Goal: Task Accomplishment & Management: Use online tool/utility

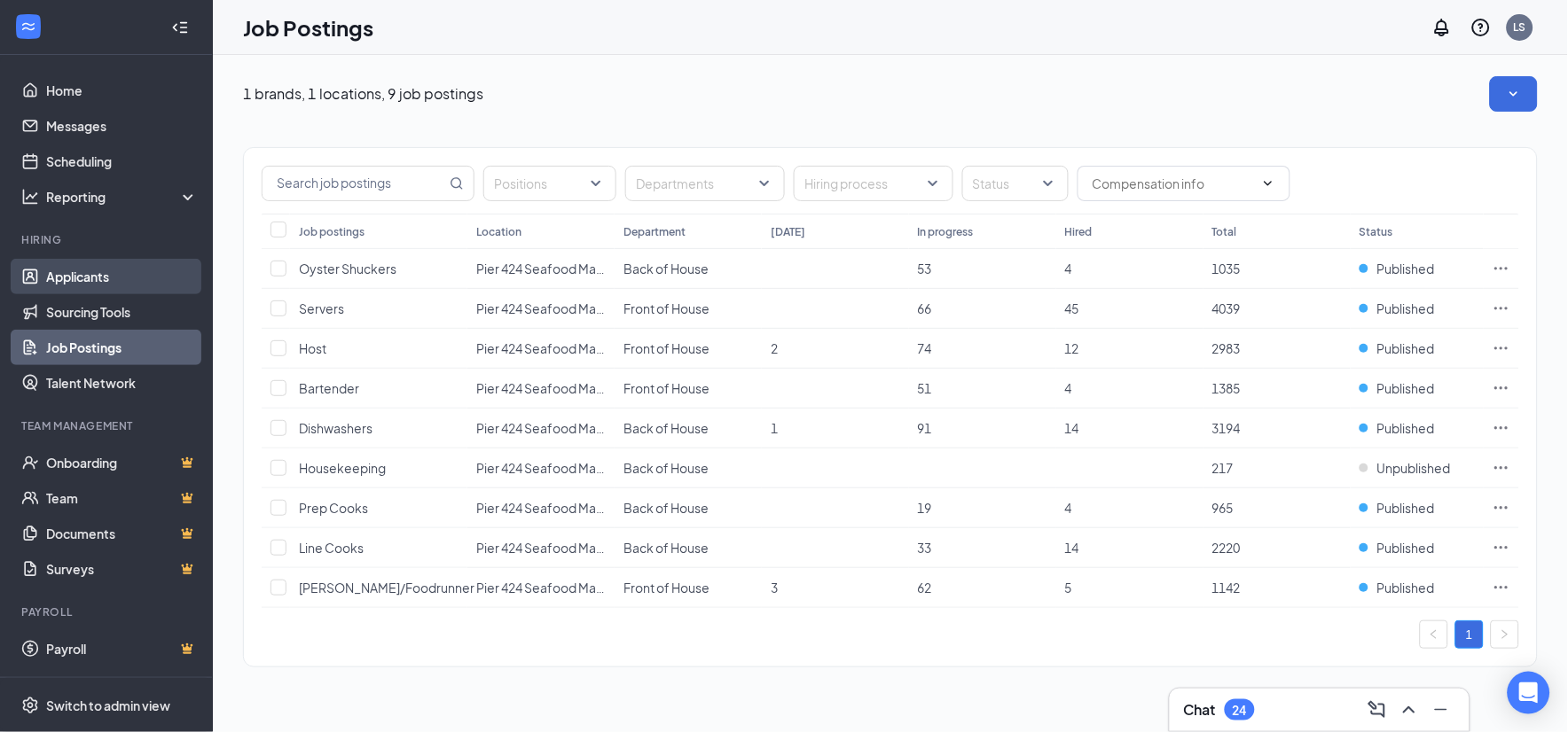
click at [82, 276] on link "Applicants" at bounding box center [122, 276] width 151 height 35
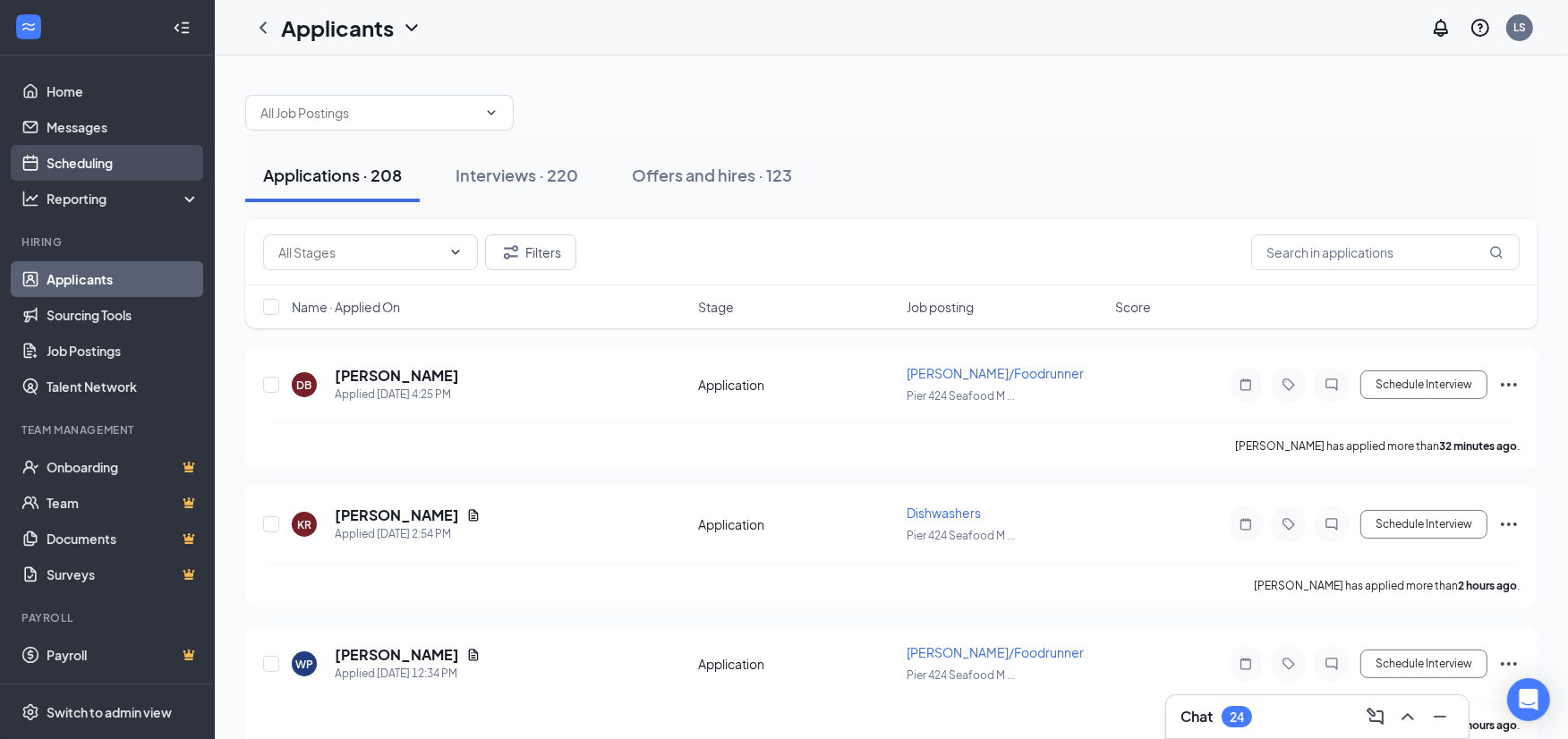
click at [83, 171] on link "Scheduling" at bounding box center [123, 163] width 153 height 35
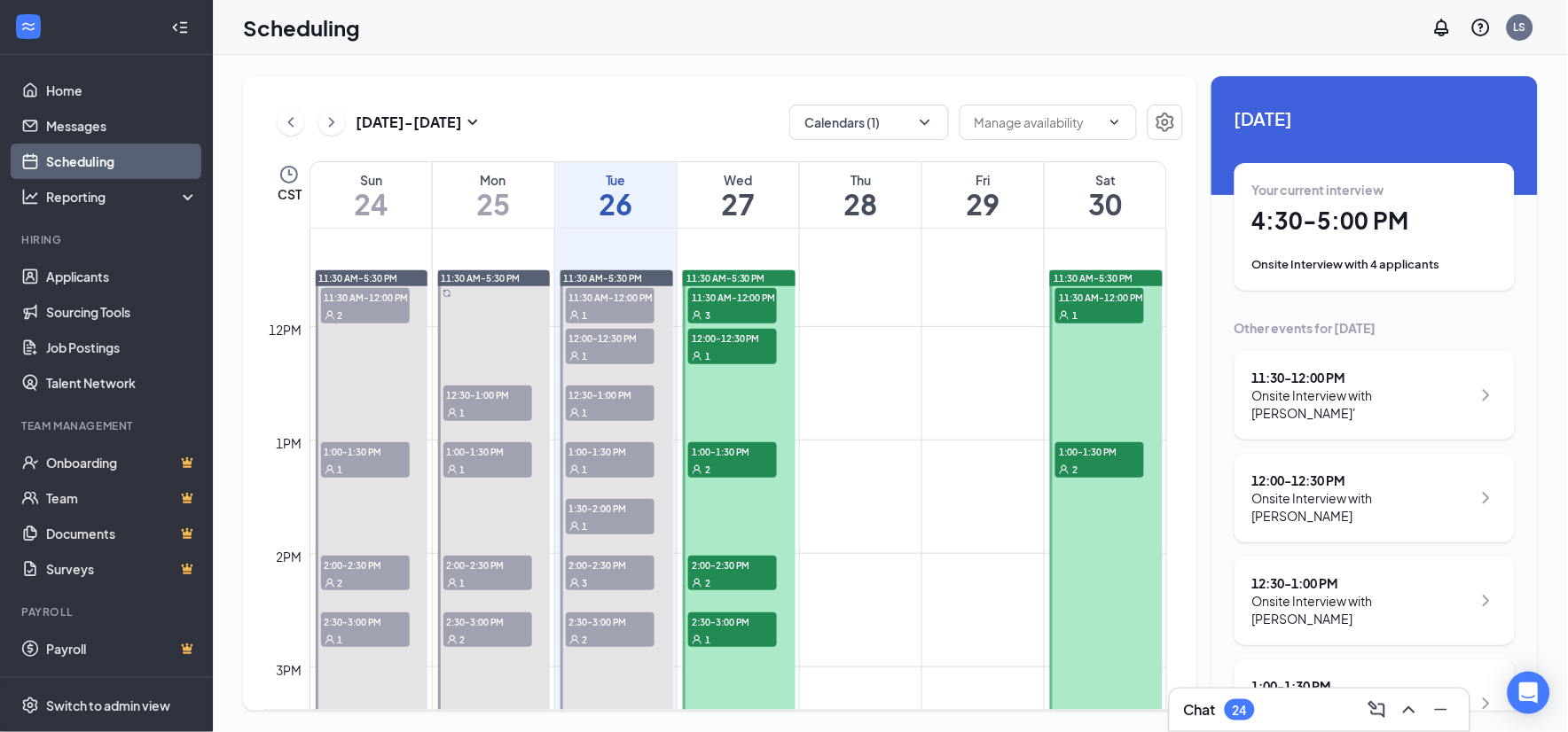
scroll to position [1266, 0]
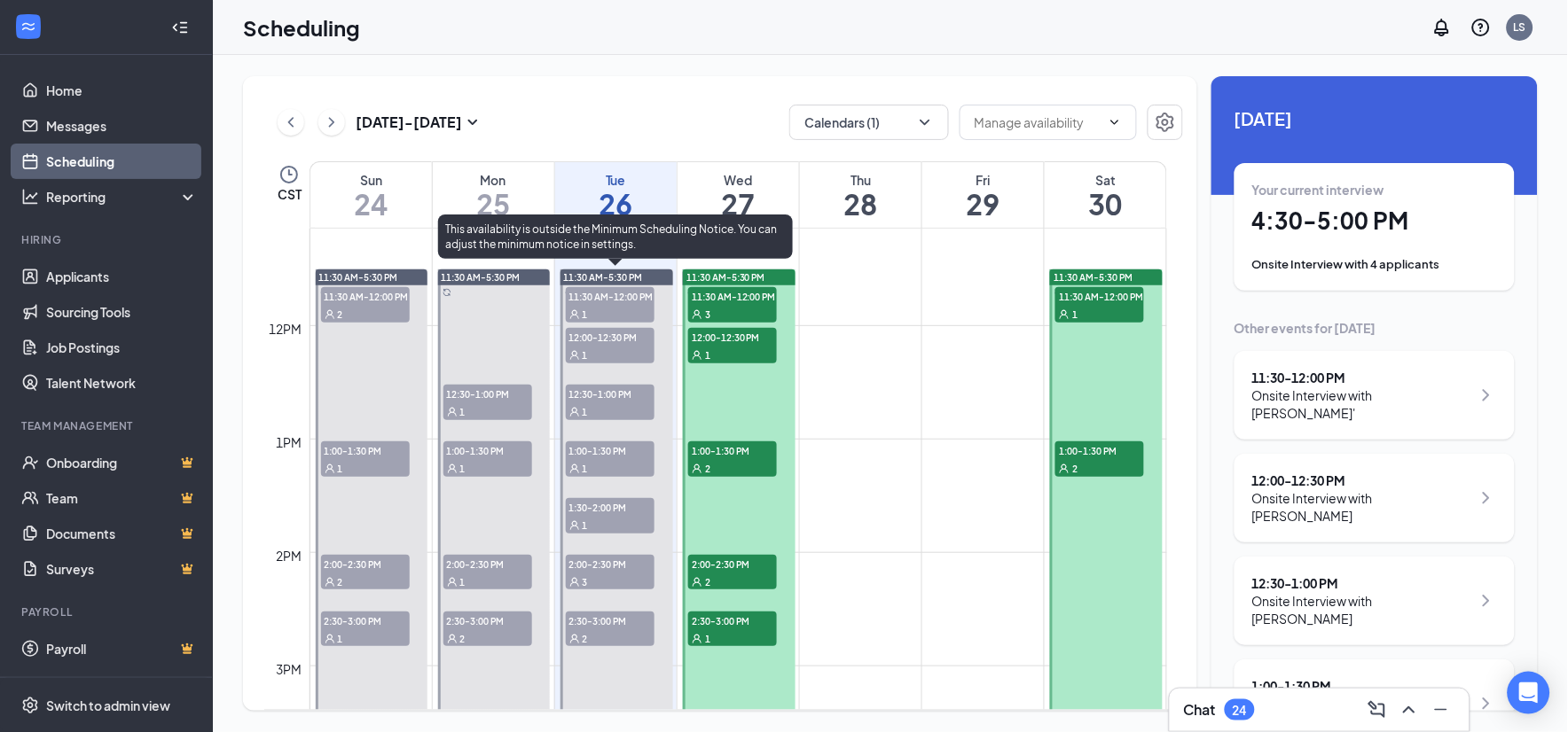
click at [588, 303] on span "11:30 AM-12:00 PM" at bounding box center [610, 295] width 89 height 18
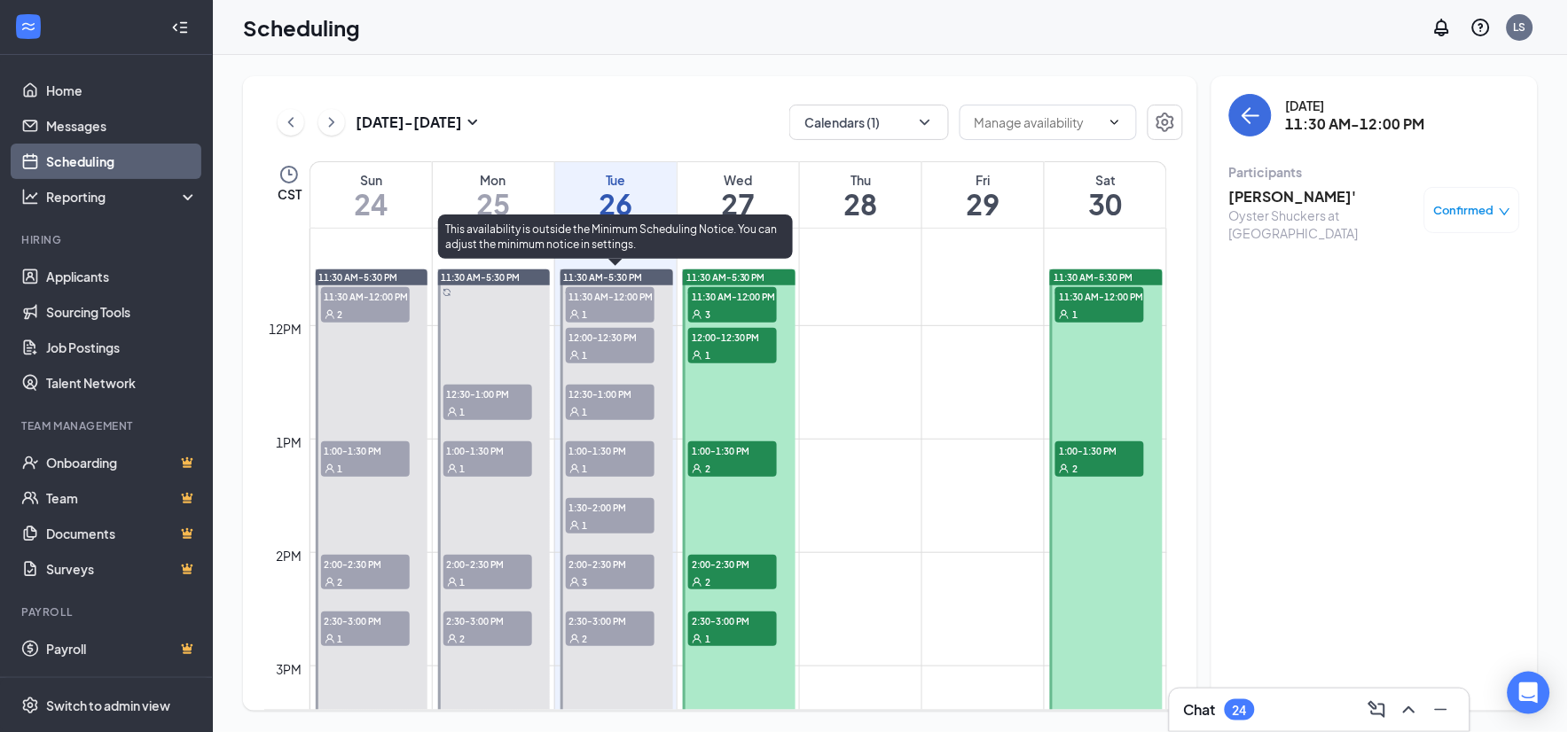
click at [603, 347] on div "1" at bounding box center [610, 354] width 89 height 18
click at [595, 396] on span "12:30-1:00 PM" at bounding box center [610, 393] width 89 height 18
click at [600, 463] on div "1" at bounding box center [610, 468] width 89 height 18
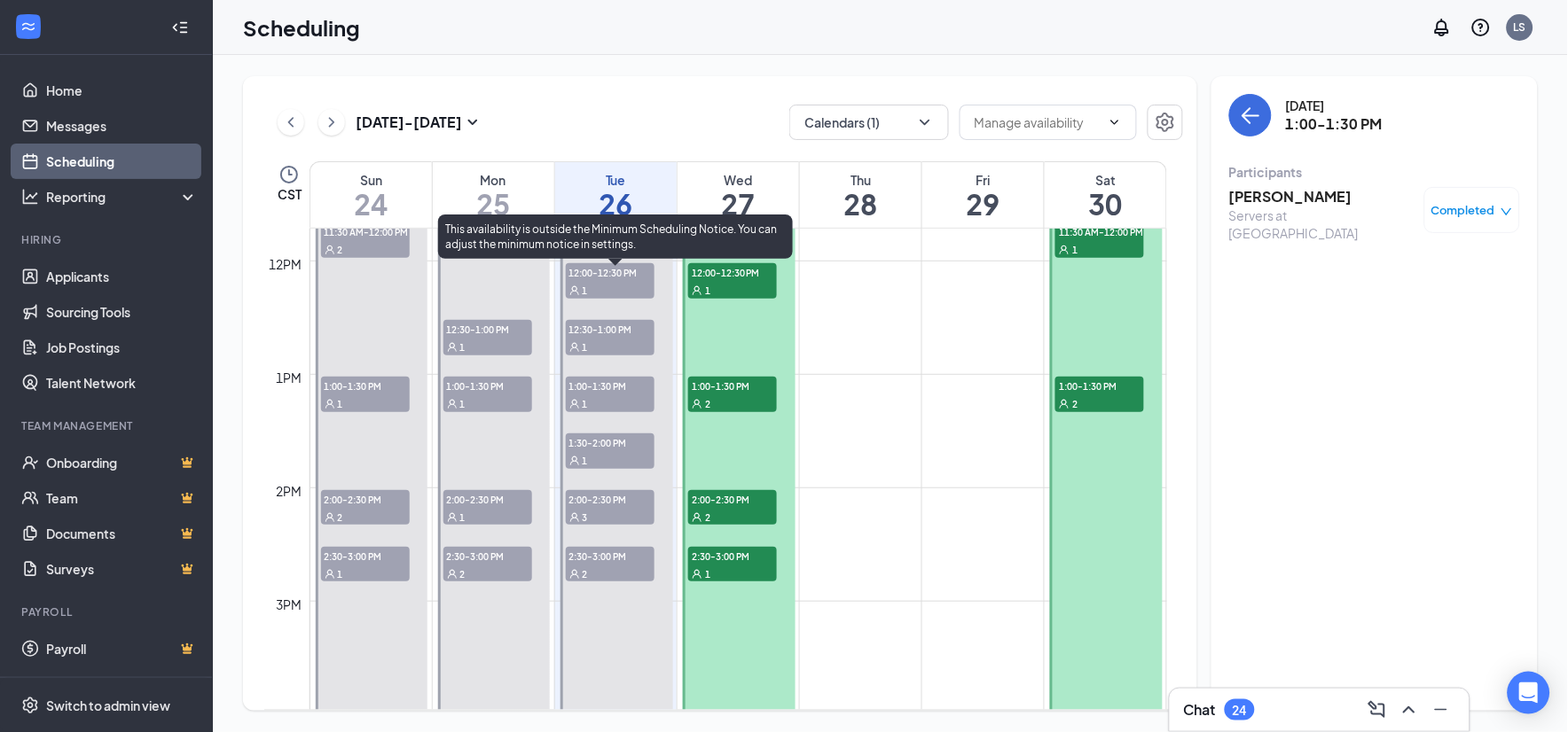
scroll to position [1363, 0]
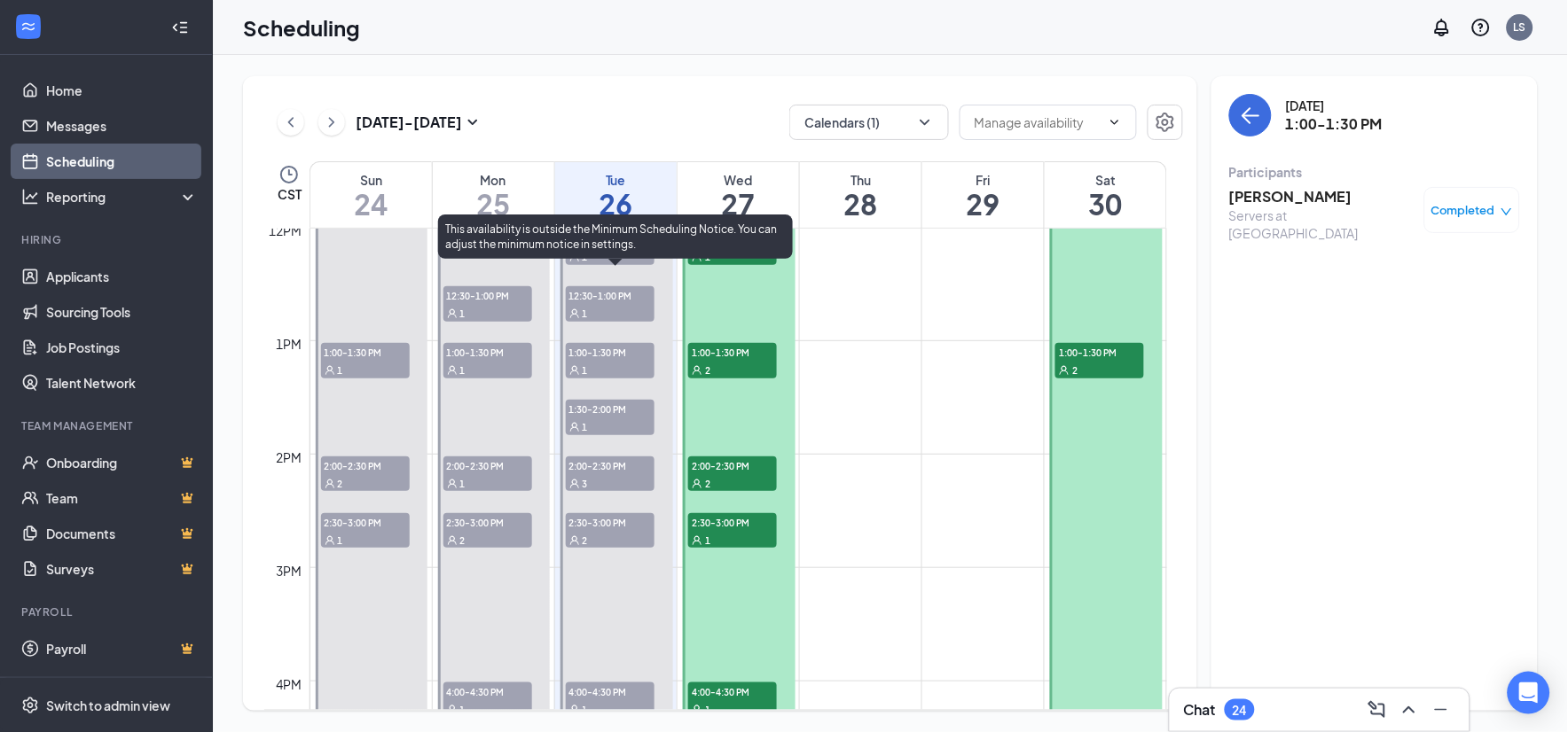
click at [599, 413] on span "1:30-2:00 PM" at bounding box center [610, 408] width 89 height 18
click at [593, 464] on span "2:00-2:30 PM" at bounding box center [610, 465] width 89 height 18
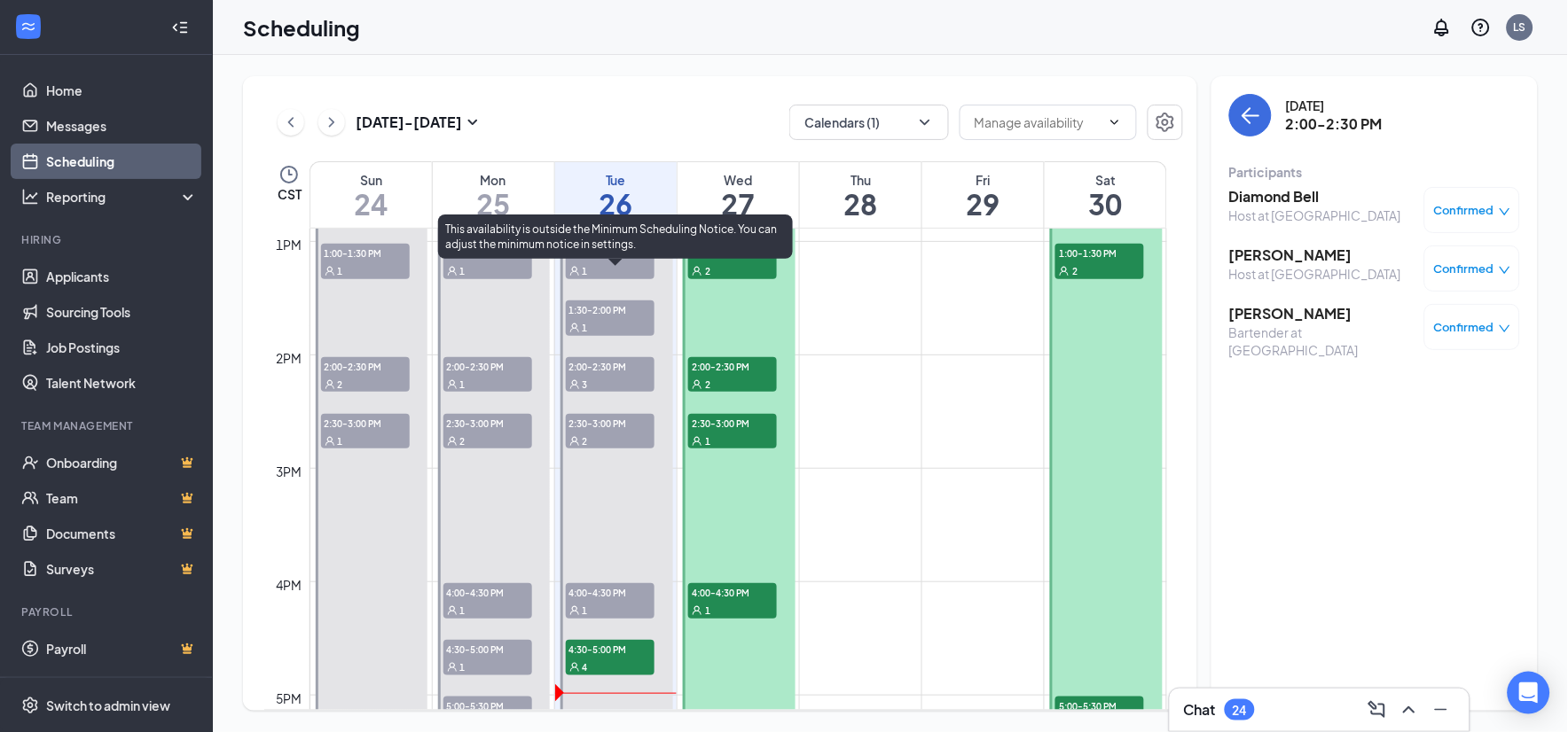
scroll to position [1561, 0]
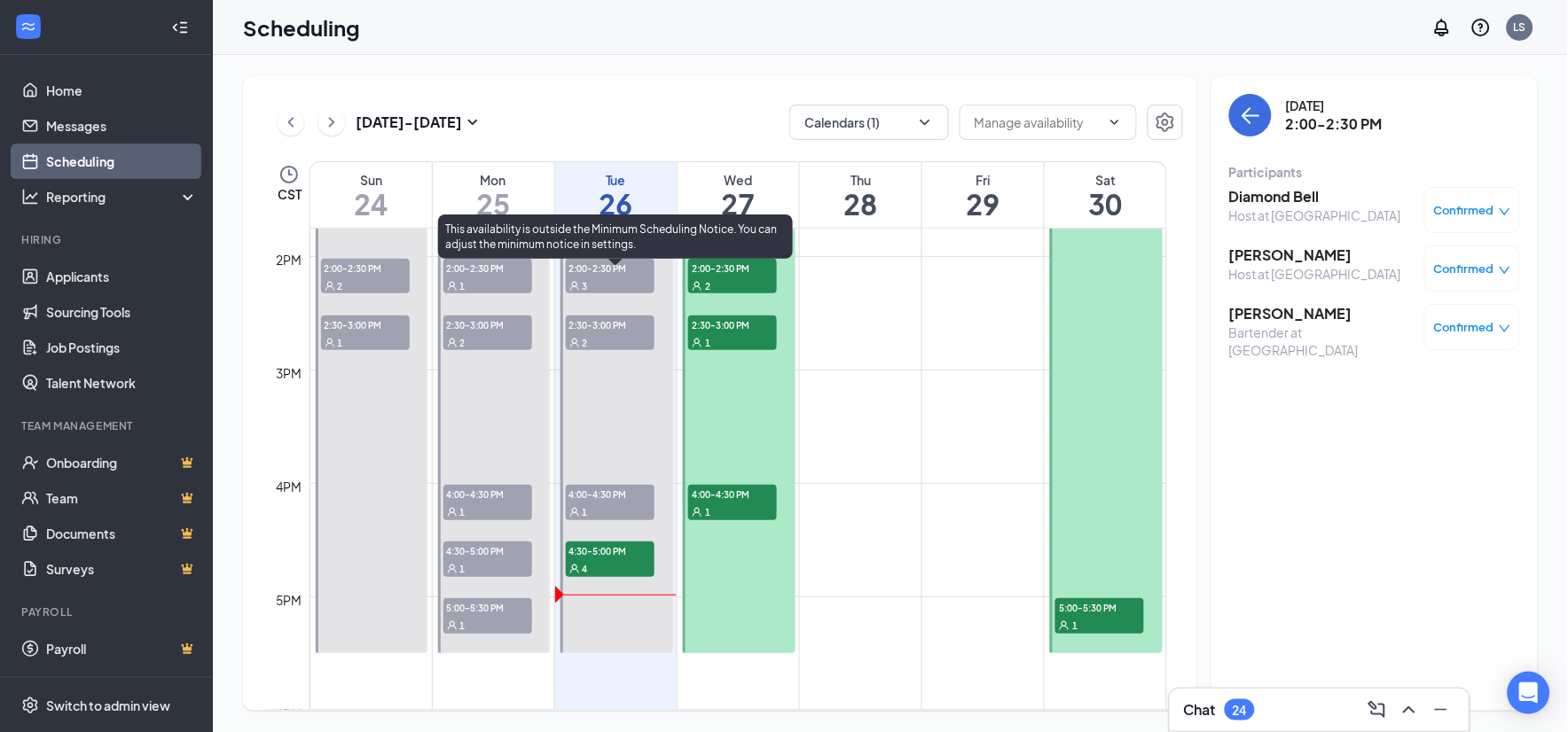
click at [592, 498] on span "4:00-4:30 PM" at bounding box center [610, 493] width 89 height 18
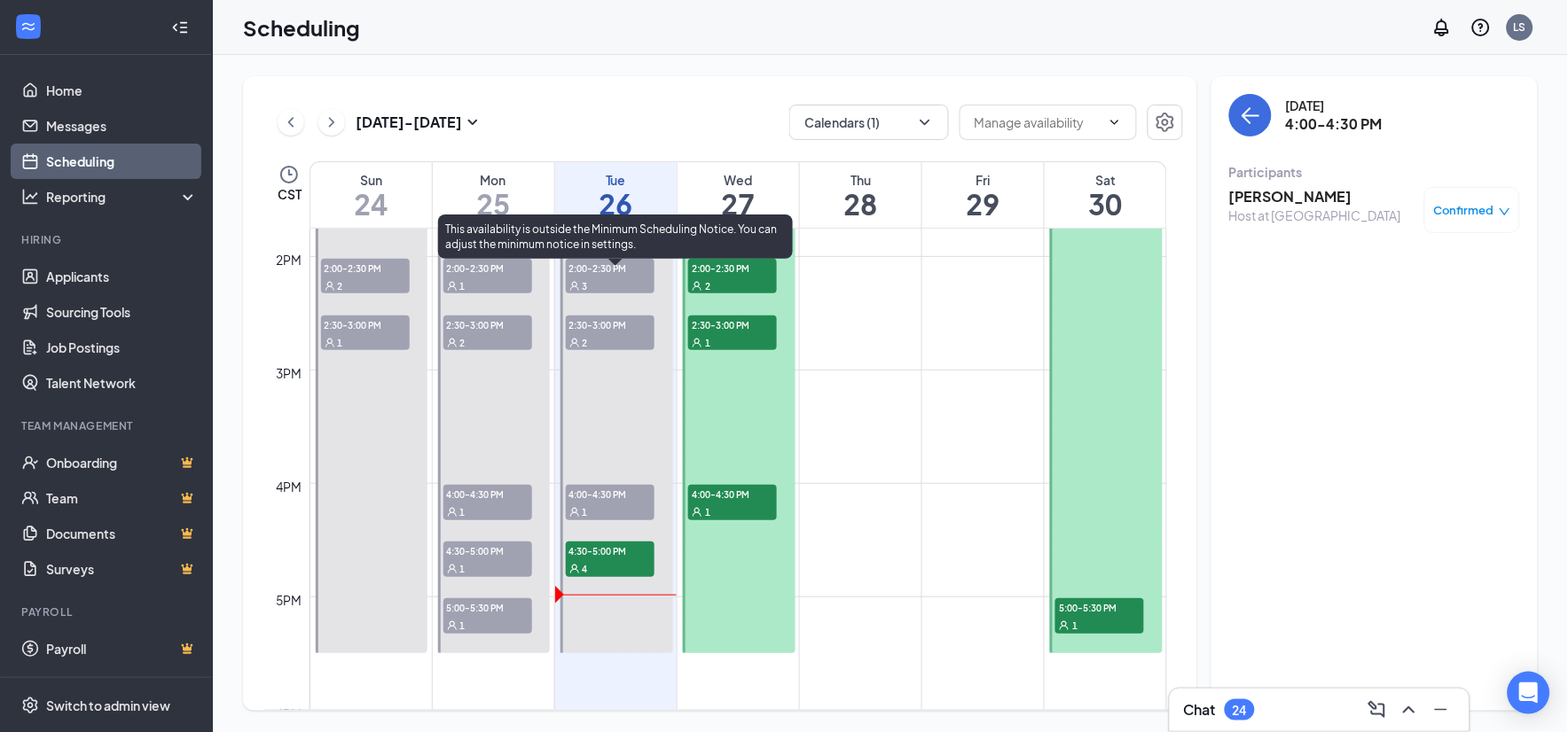
click at [605, 279] on div "3" at bounding box center [610, 285] width 89 height 18
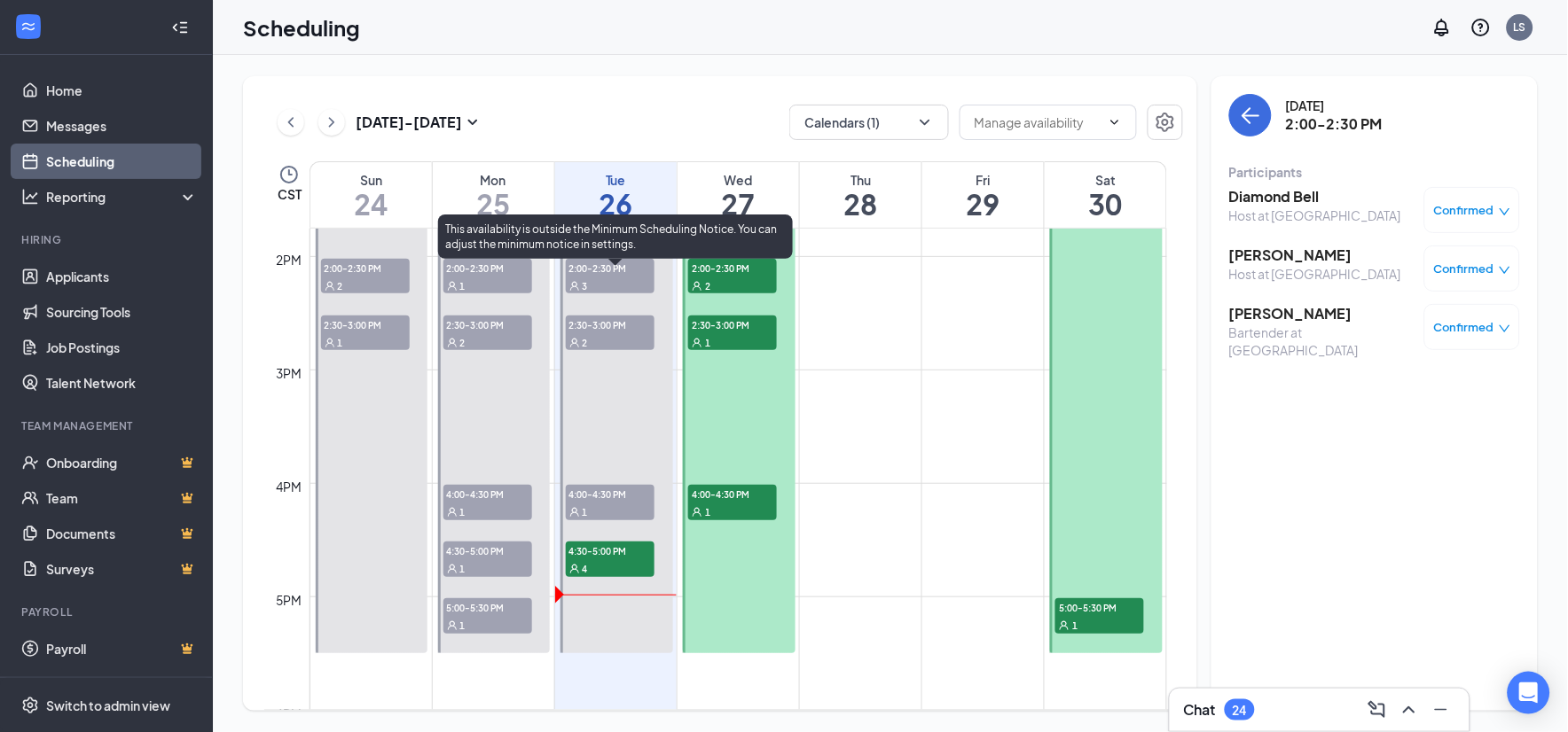
click at [593, 330] on span "2:30-3:00 PM" at bounding box center [610, 324] width 89 height 18
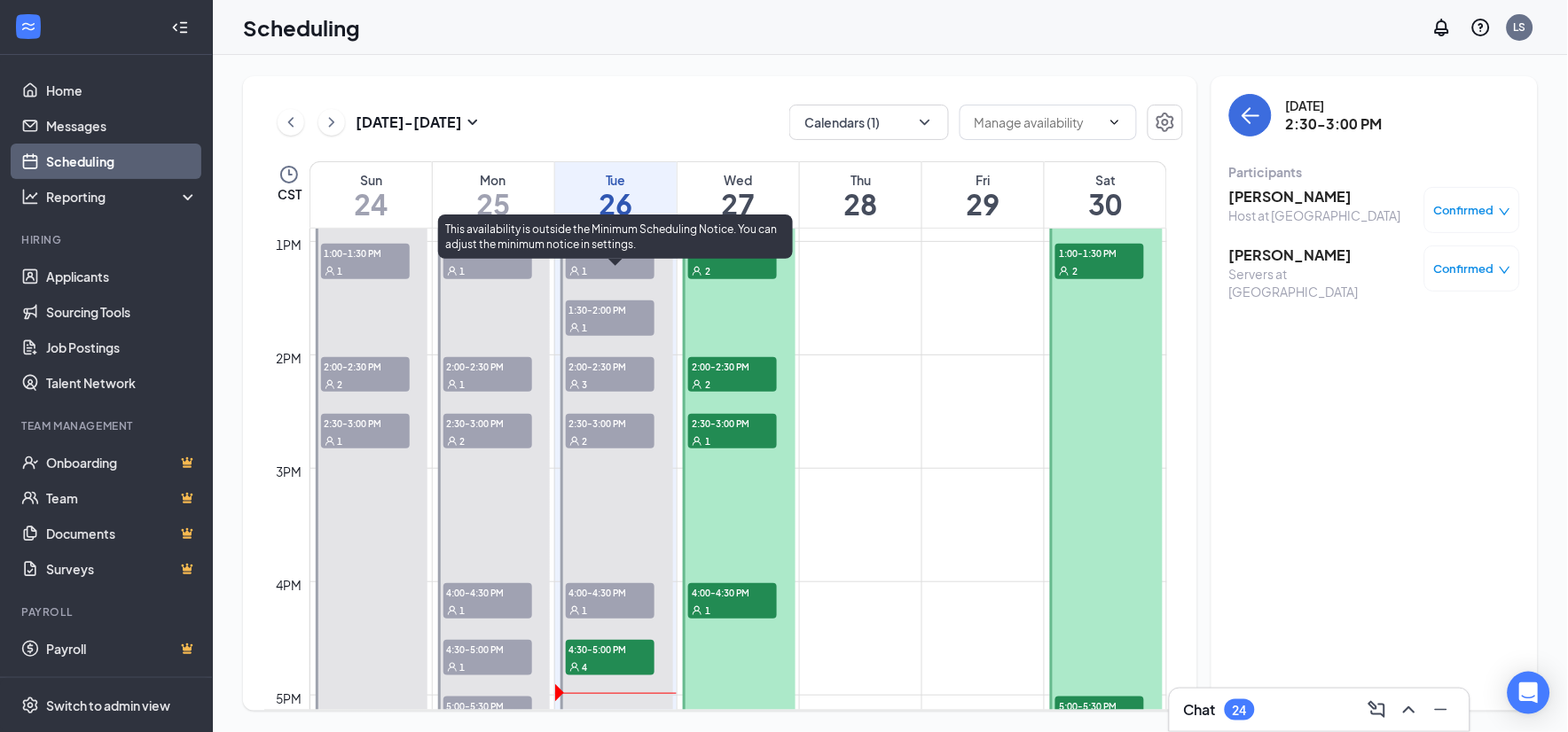
click at [601, 318] on div "1" at bounding box center [610, 327] width 89 height 18
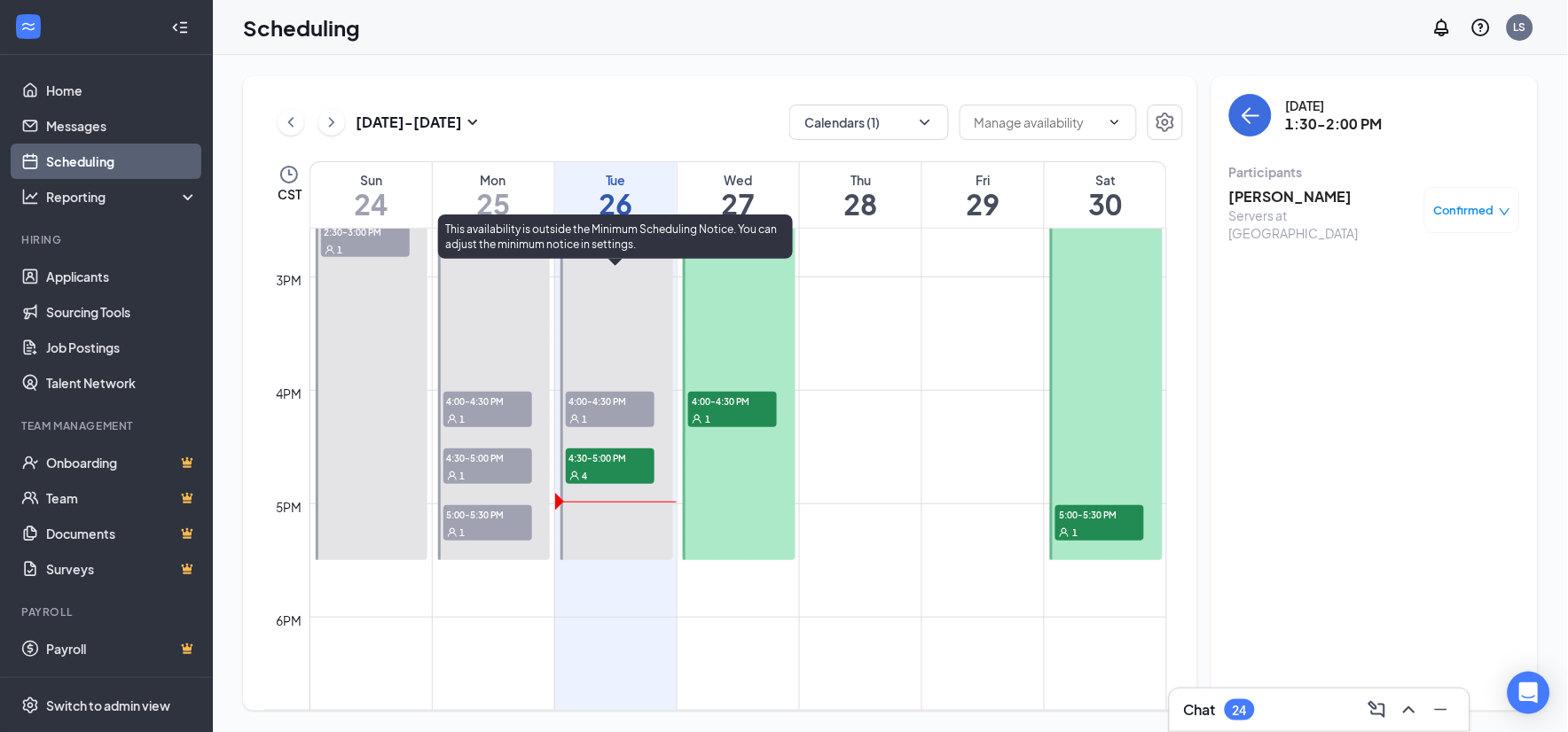
scroll to position [1660, 0]
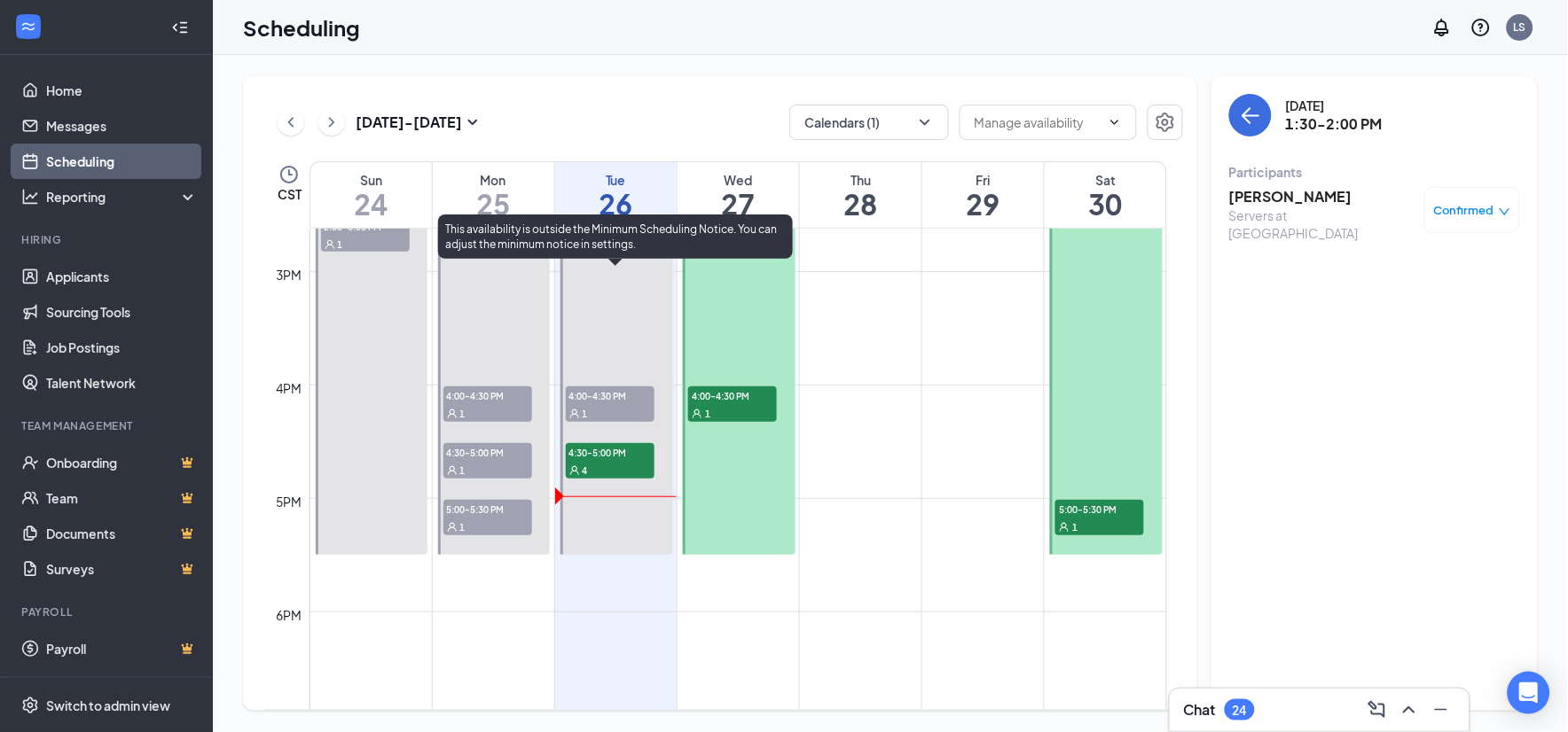
click at [604, 402] on span "4:00-4:30 PM" at bounding box center [610, 395] width 89 height 18
click at [608, 462] on div "4" at bounding box center [610, 469] width 89 height 18
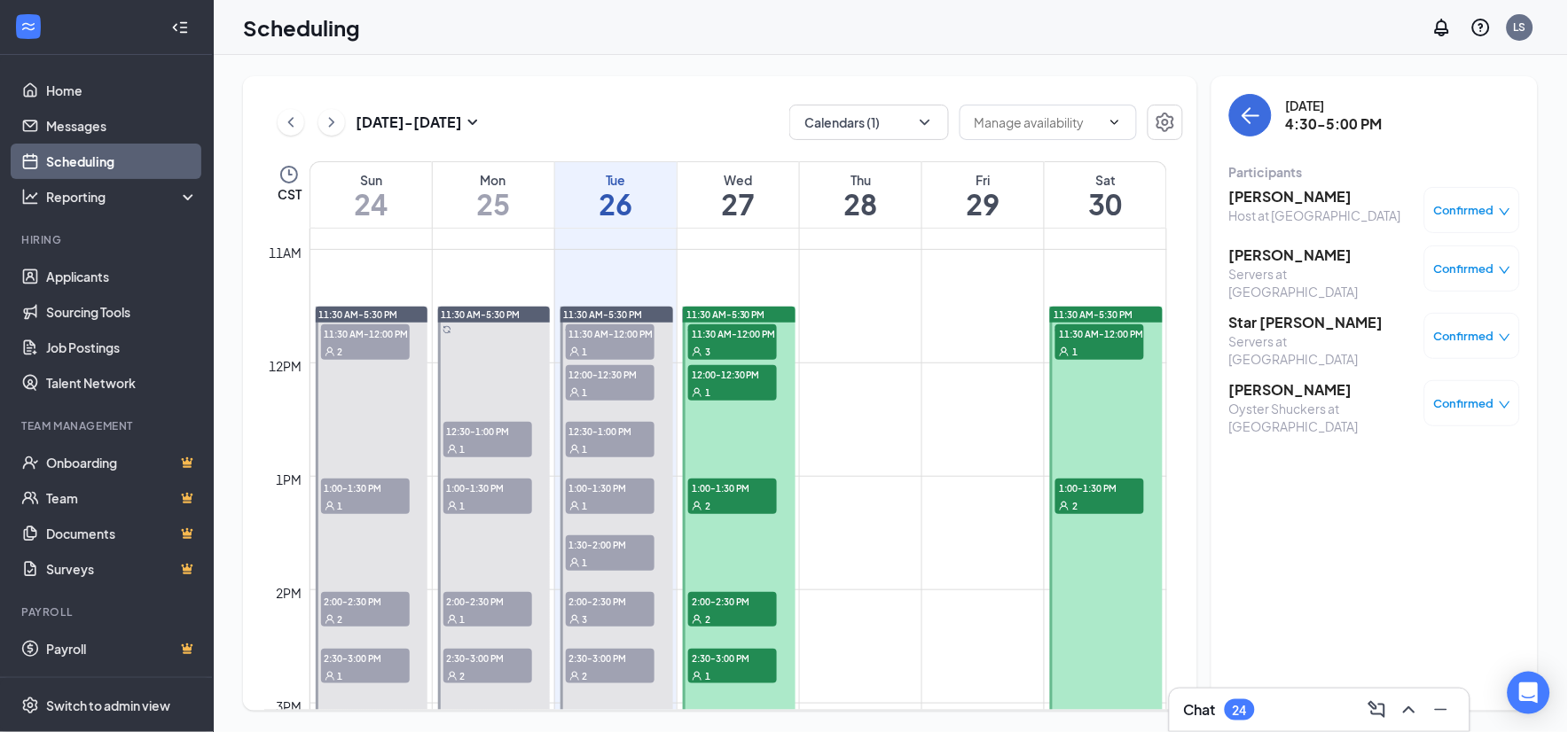
scroll to position [1167, 0]
